Goal: Task Accomplishment & Management: Manage account settings

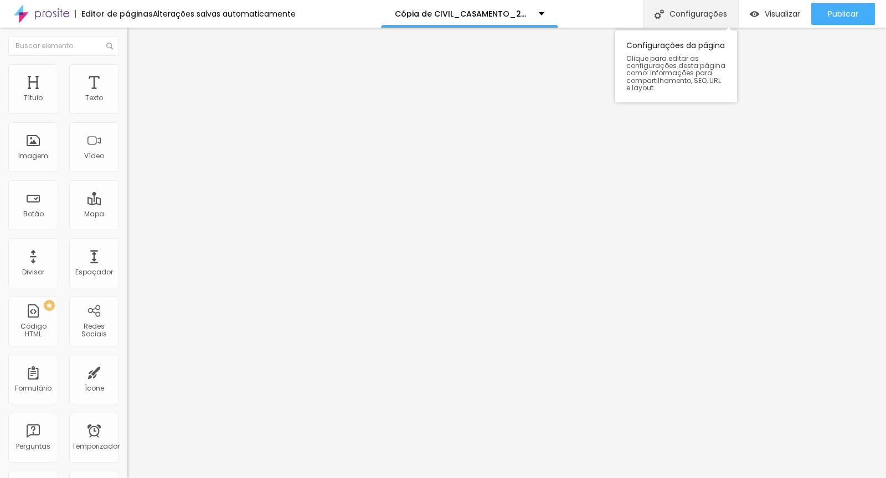
click at [697, 12] on font "Configurações" at bounding box center [698, 13] width 58 height 11
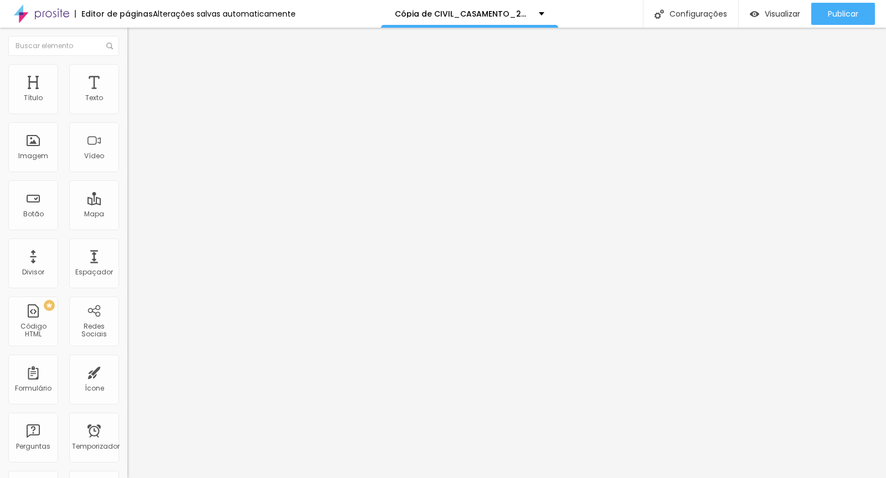
drag, startPoint x: 374, startPoint y: 116, endPoint x: 318, endPoint y: 116, distance: 56.5
type input "MAJU CIVIL_CASAMENTO_2025__"
drag, startPoint x: 386, startPoint y: 169, endPoint x: 337, endPoint y: 169, distance: 48.7
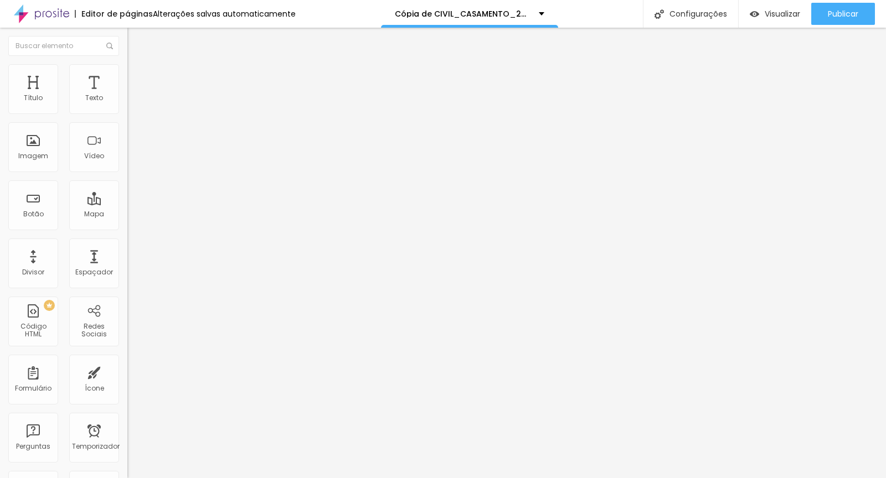
drag, startPoint x: 385, startPoint y: 165, endPoint x: 344, endPoint y: 168, distance: 40.5
type input "/MAJU_civil_casamento_2025__"
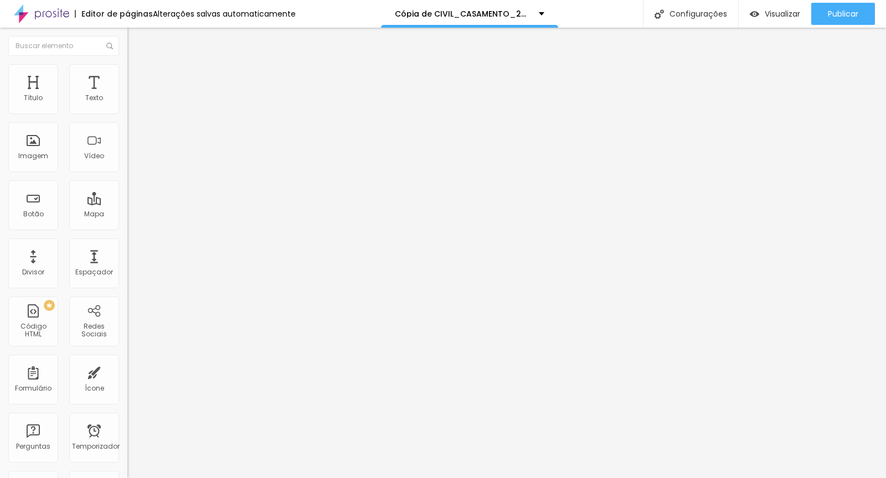
type input "MAJU_ CIVIL_CASAMENTO_2025__"
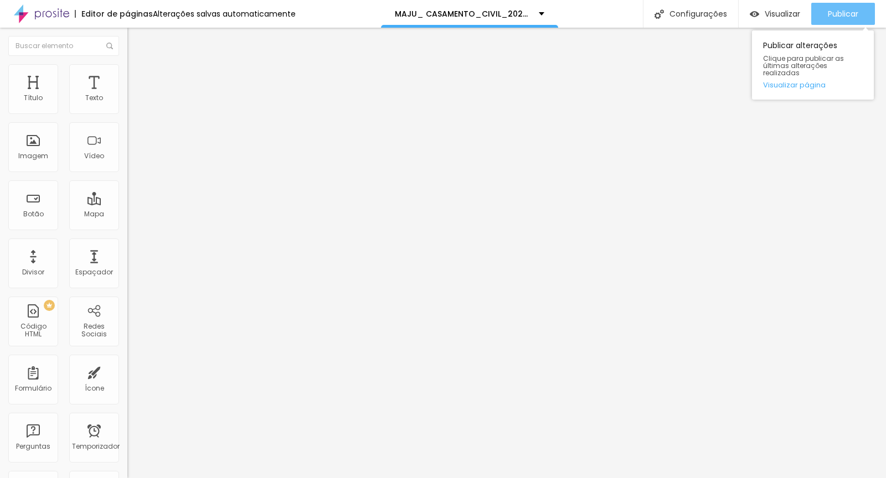
click at [850, 12] on font "Publicar" at bounding box center [842, 13] width 30 height 11
click at [846, 14] on font "Publicar" at bounding box center [842, 13] width 30 height 11
